Goal: Task Accomplishment & Management: Use online tool/utility

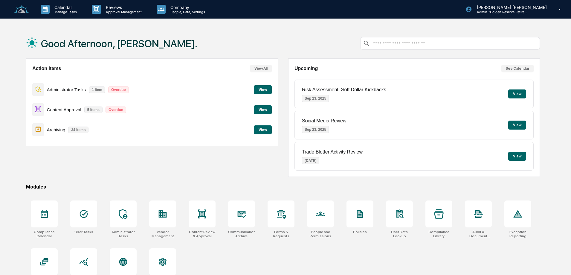
click at [262, 109] on button "View" at bounding box center [263, 109] width 18 height 9
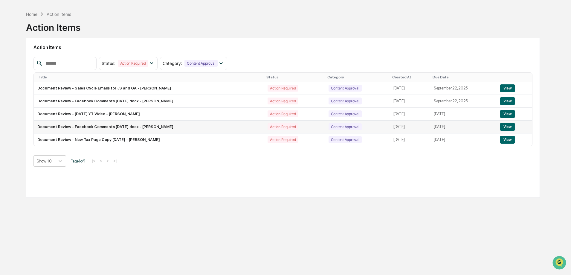
scroll to position [28, 0]
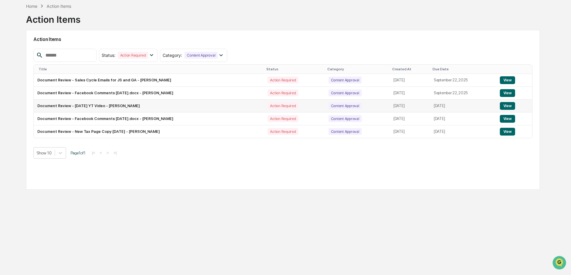
click at [512, 105] on button "View" at bounding box center [507, 106] width 15 height 8
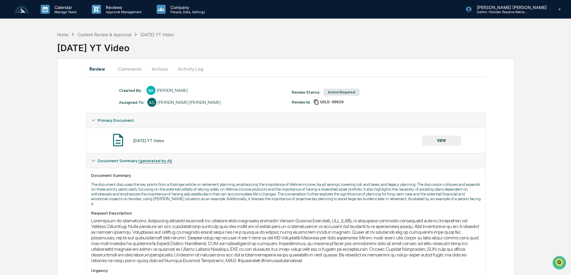
click at [449, 139] on button "VIEW" at bounding box center [441, 140] width 39 height 10
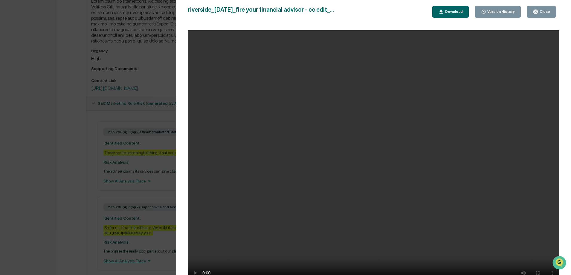
scroll to position [239, 0]
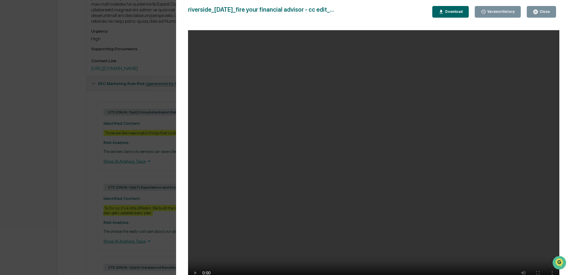
click at [45, 167] on div "Version History [DATE] 03:23 PM [PERSON_NAME] riverside_[DATE]_fire your financ…" at bounding box center [285, 137] width 571 height 275
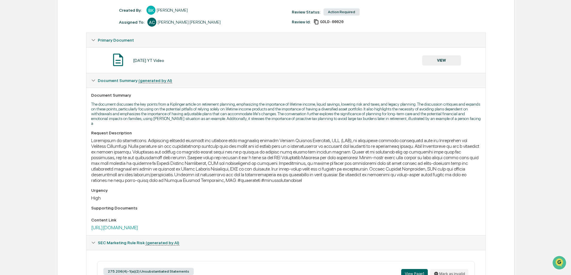
scroll to position [93, 0]
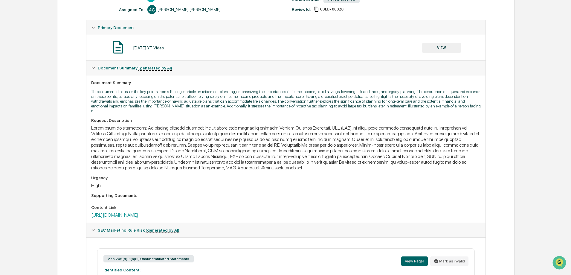
click at [138, 212] on link "[URL][DOMAIN_NAME]" at bounding box center [114, 215] width 47 height 6
